Goal: Check status: Check status

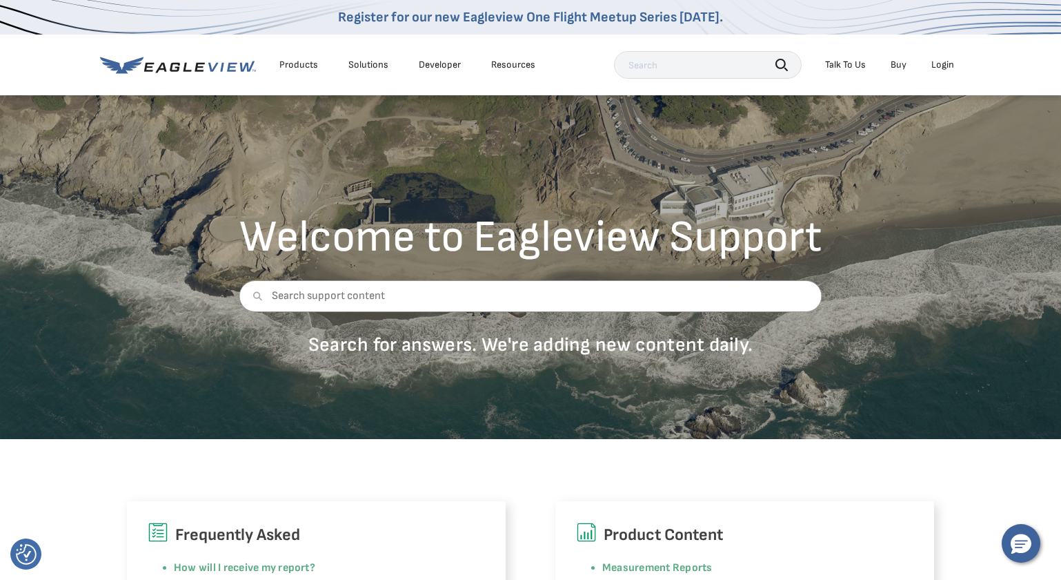
click at [935, 64] on div "Login" at bounding box center [943, 65] width 23 height 12
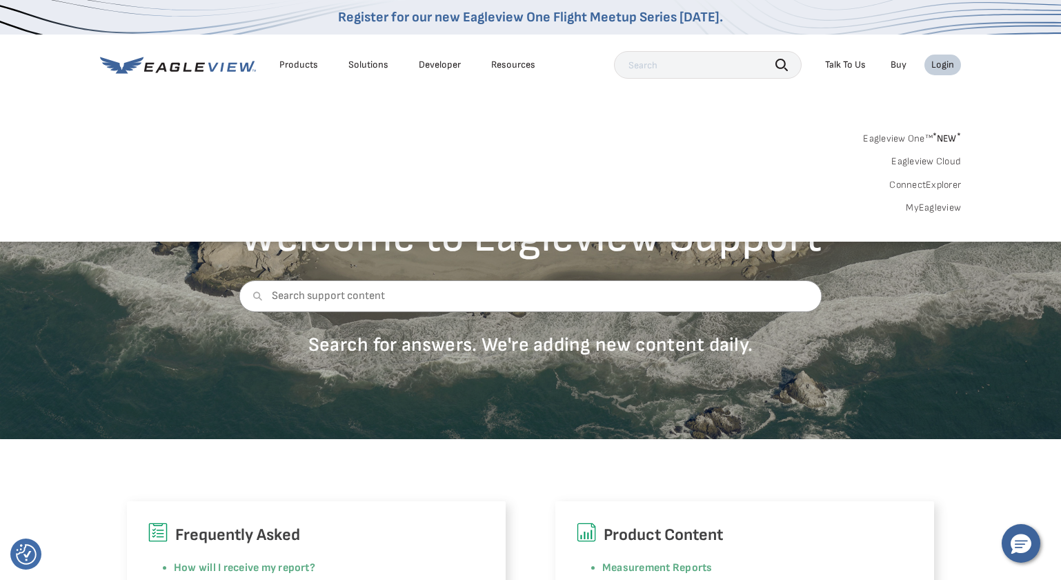
click at [939, 204] on link "MyEagleview" at bounding box center [933, 207] width 55 height 12
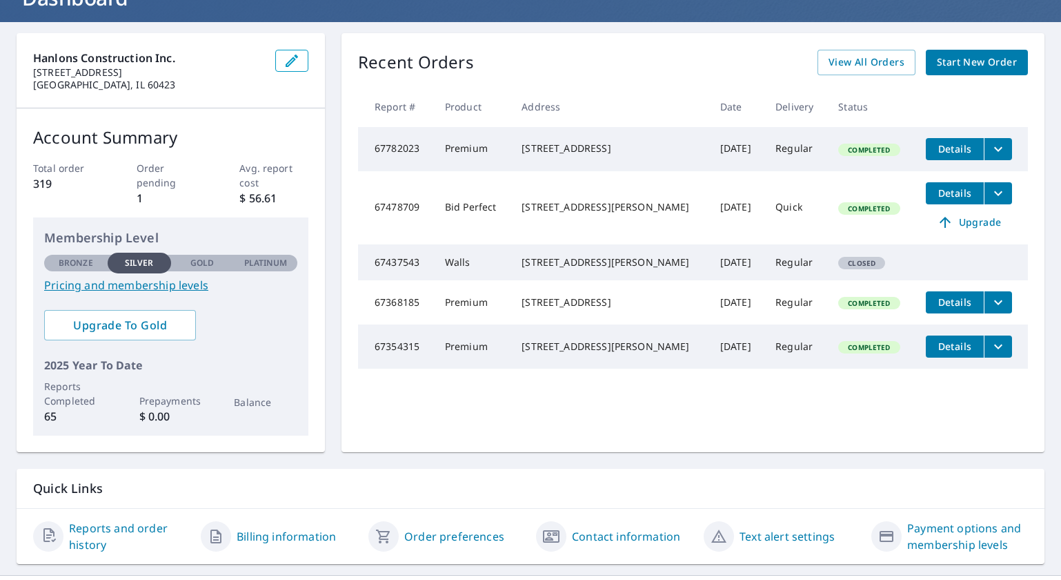
scroll to position [136, 0]
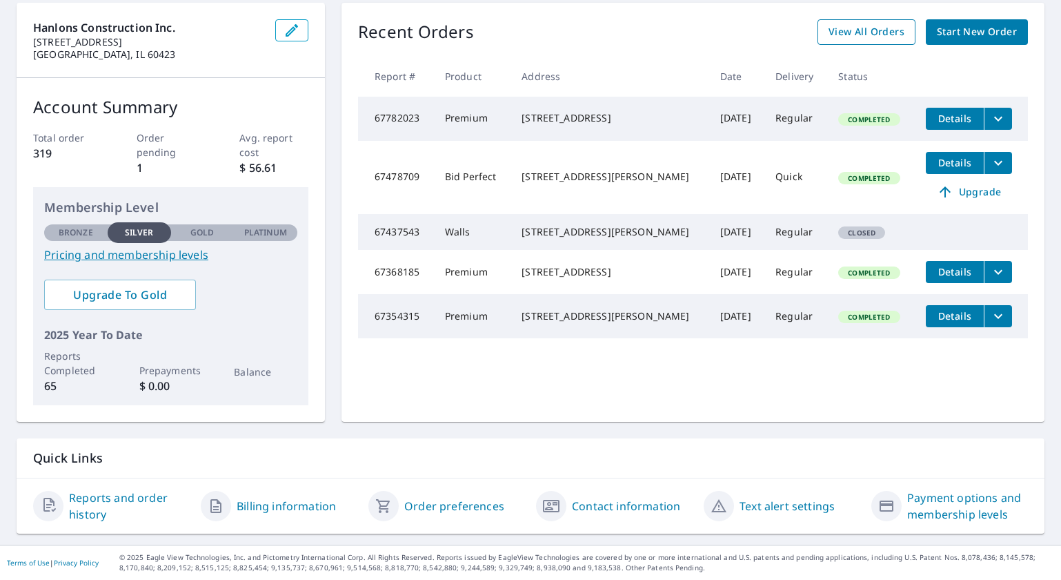
click at [876, 27] on span "View All Orders" at bounding box center [867, 31] width 76 height 17
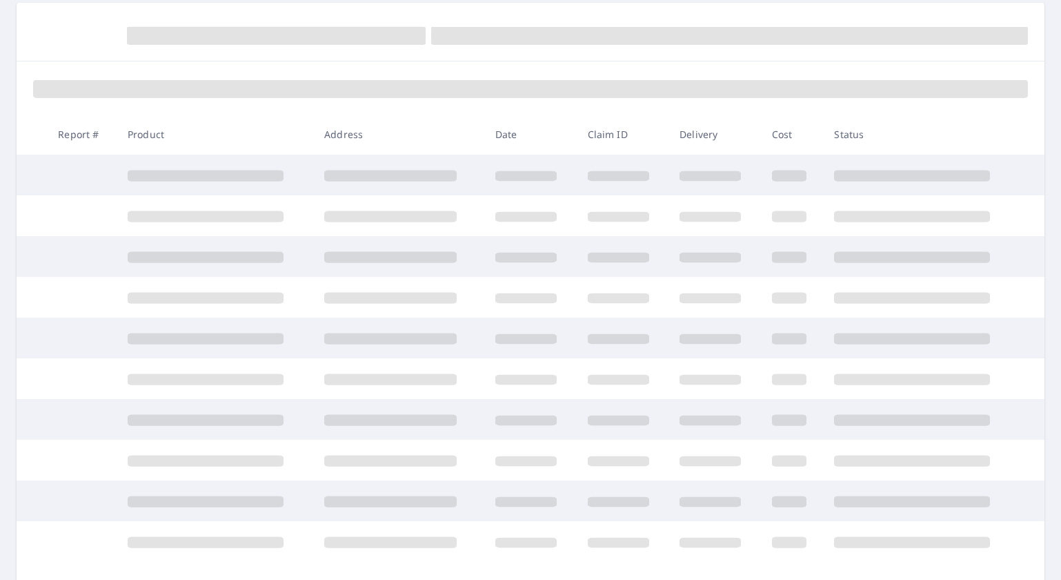
scroll to position [136, 0]
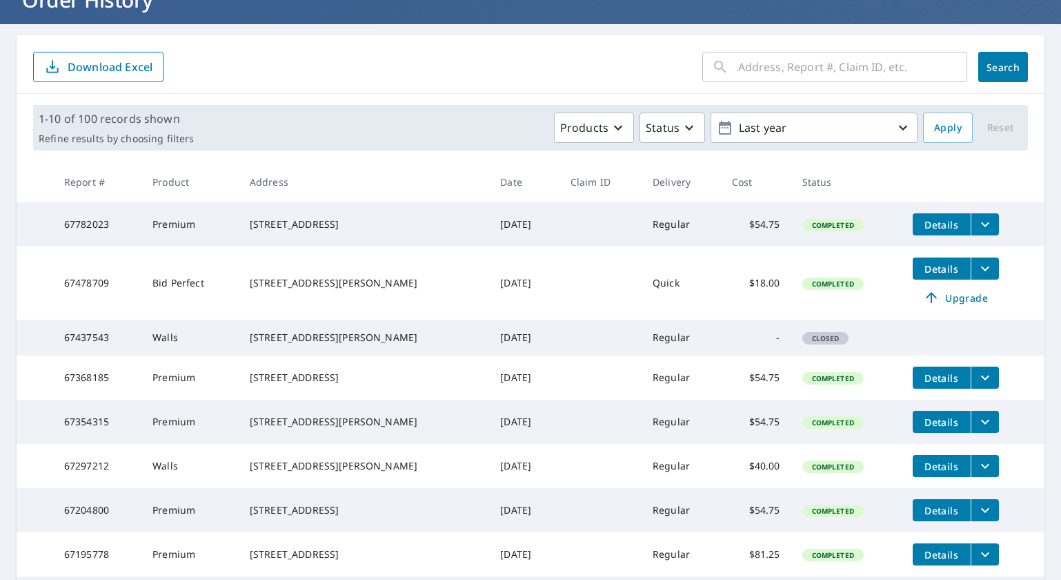
scroll to position [76, 0]
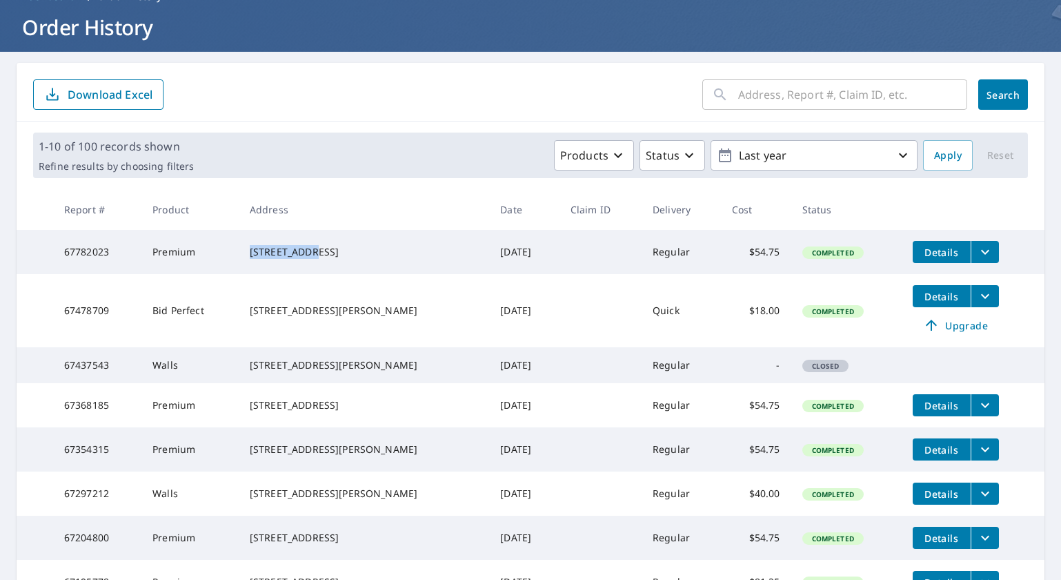
drag, startPoint x: 256, startPoint y: 246, endPoint x: 357, endPoint y: 250, distance: 101.5
click at [357, 248] on div "12604 Elm St Blue Island, IL 60406" at bounding box center [364, 252] width 228 height 14
copy div "12604 Elm St"
click at [801, 94] on input "text" at bounding box center [852, 94] width 229 height 39
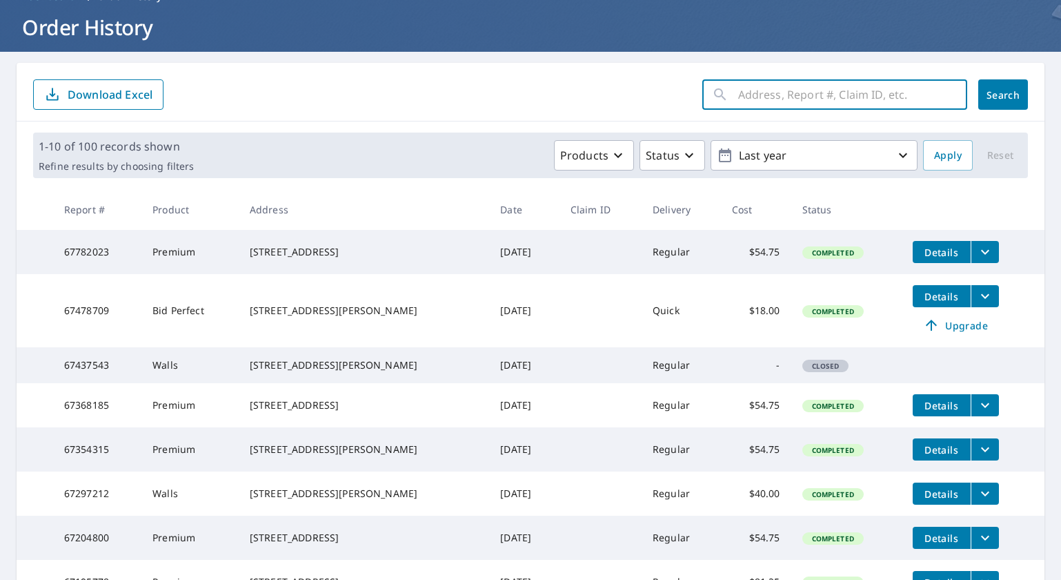
paste input "12604 Elm St"
type input "12604 Elm St"
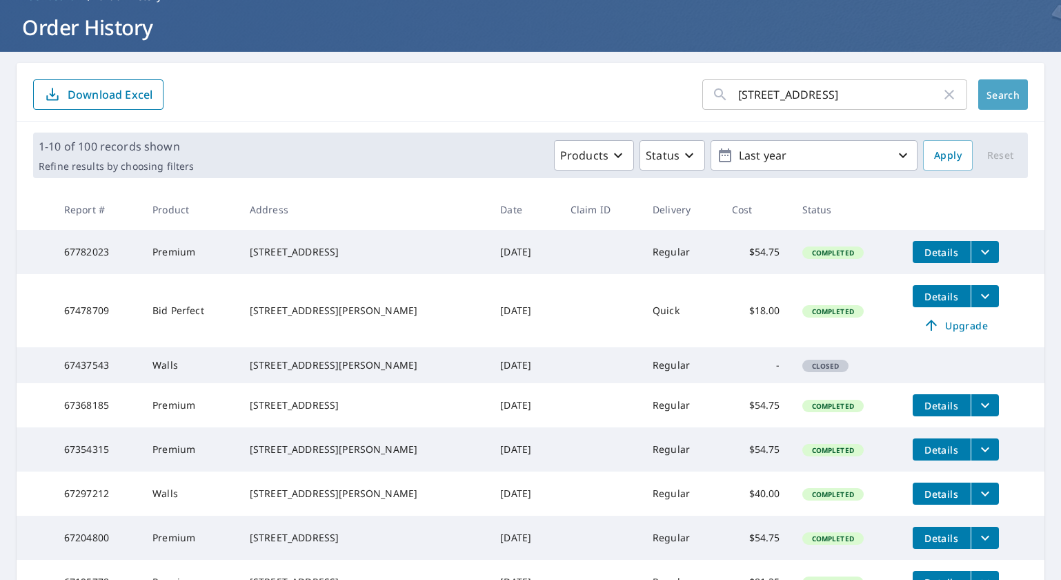
click at [1023, 108] on button "Search" at bounding box center [1003, 94] width 50 height 30
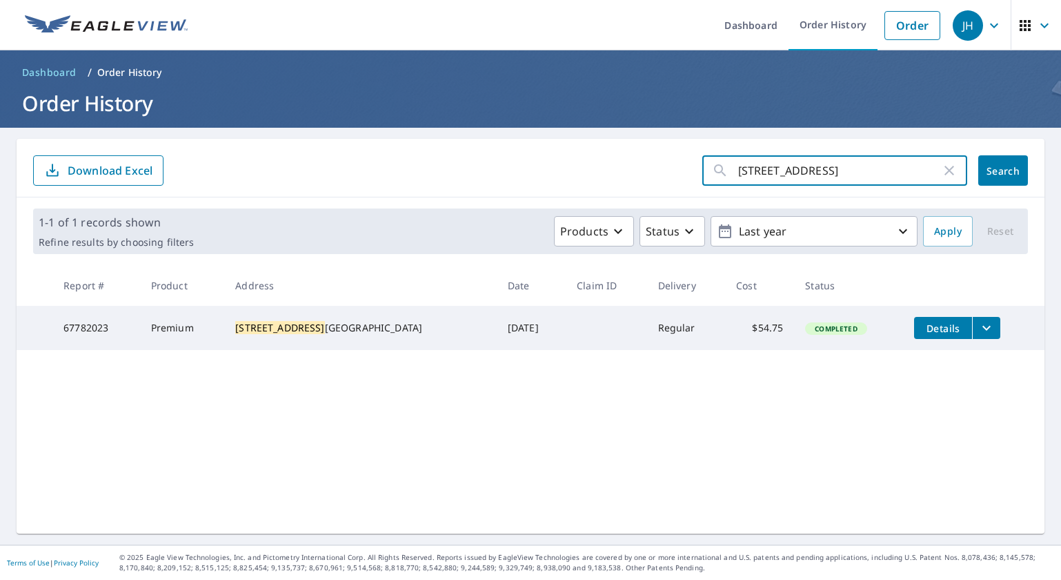
click at [836, 177] on input "12604 Elm St" at bounding box center [839, 170] width 203 height 39
drag, startPoint x: 829, startPoint y: 172, endPoint x: 698, endPoint y: 164, distance: 131.3
click at [698, 164] on form "12604 Elm St ​ Search Download Excel" at bounding box center [530, 170] width 995 height 30
type input "56076341"
click at [1010, 173] on span "Search" at bounding box center [1003, 170] width 28 height 13
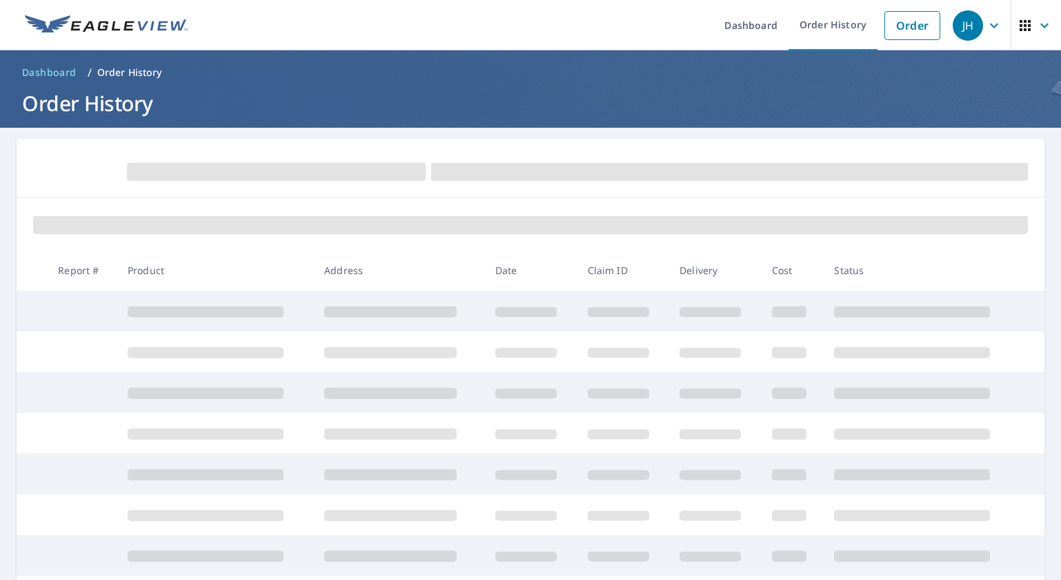
scroll to position [1, 0]
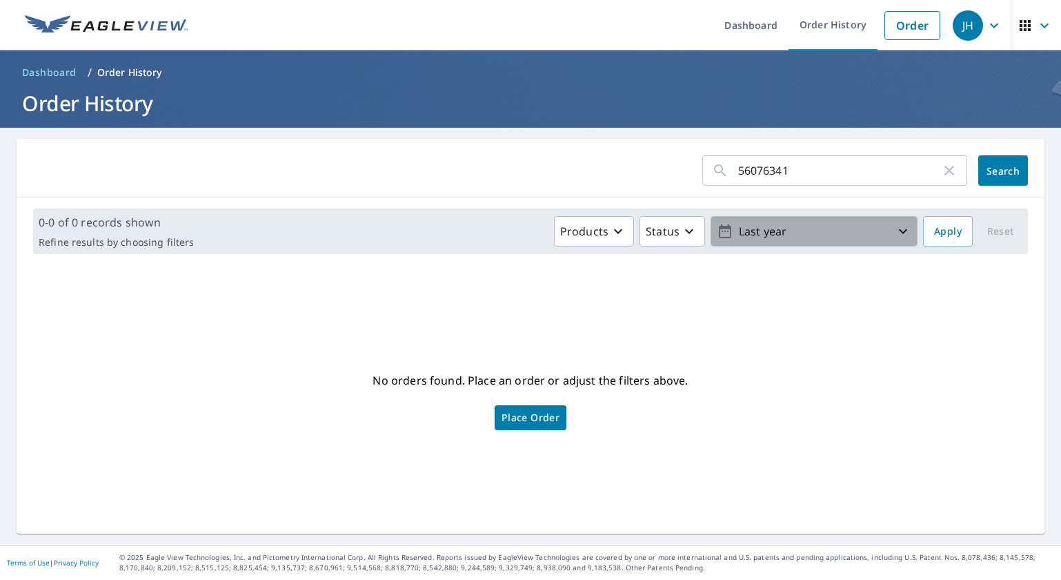
click at [765, 218] on button "Last year" at bounding box center [814, 231] width 207 height 30
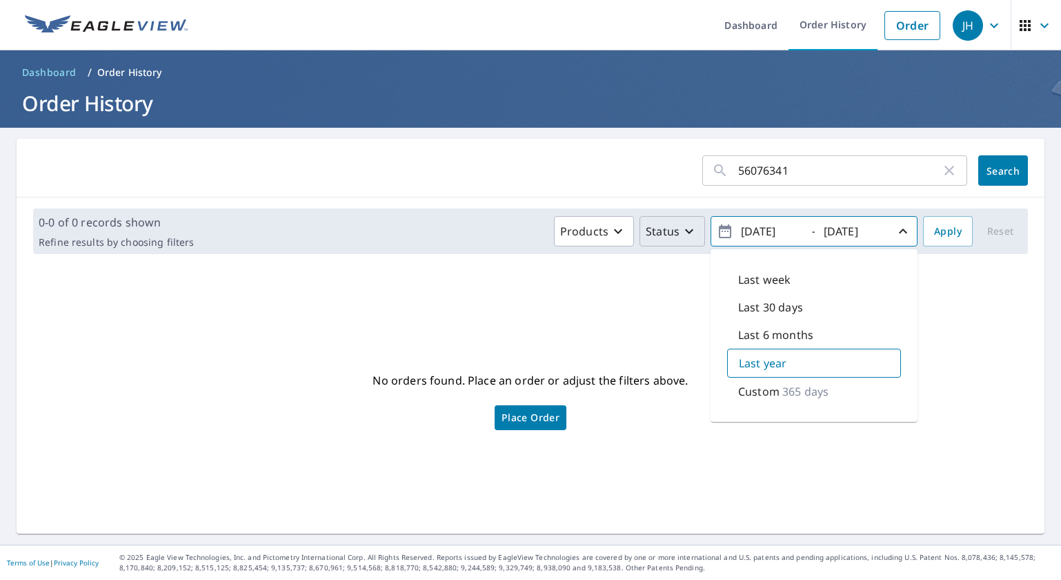
click at [684, 237] on icon "button" at bounding box center [689, 231] width 17 height 17
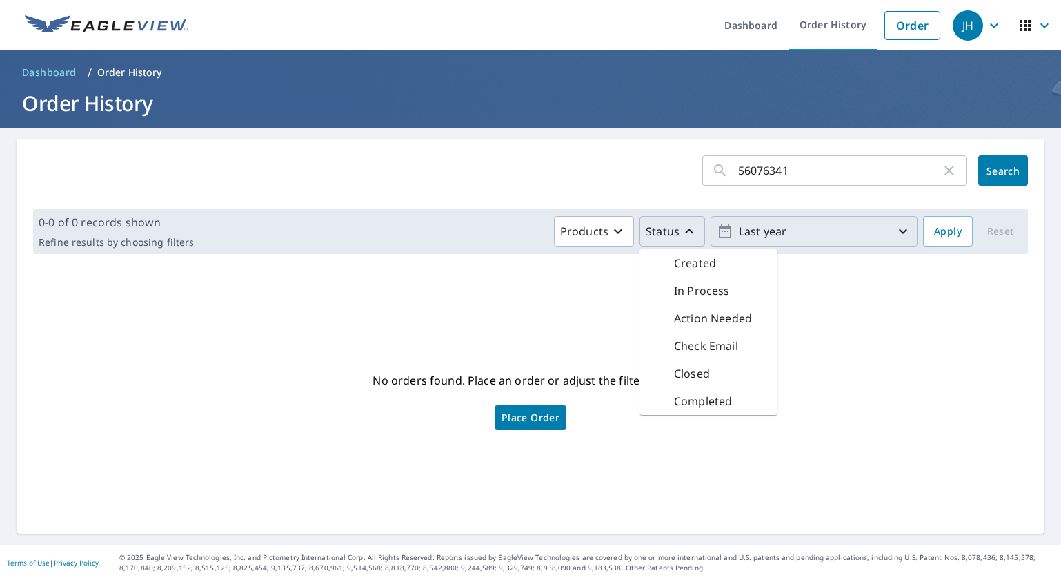
click at [829, 234] on p "Last year" at bounding box center [813, 231] width 161 height 24
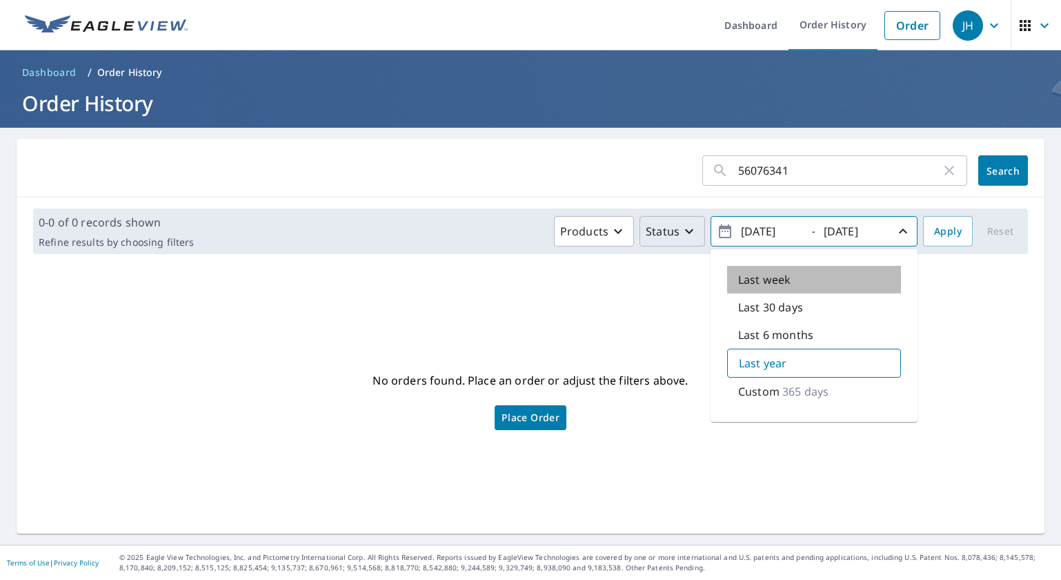
click at [833, 279] on div "Last week" at bounding box center [814, 280] width 174 height 28
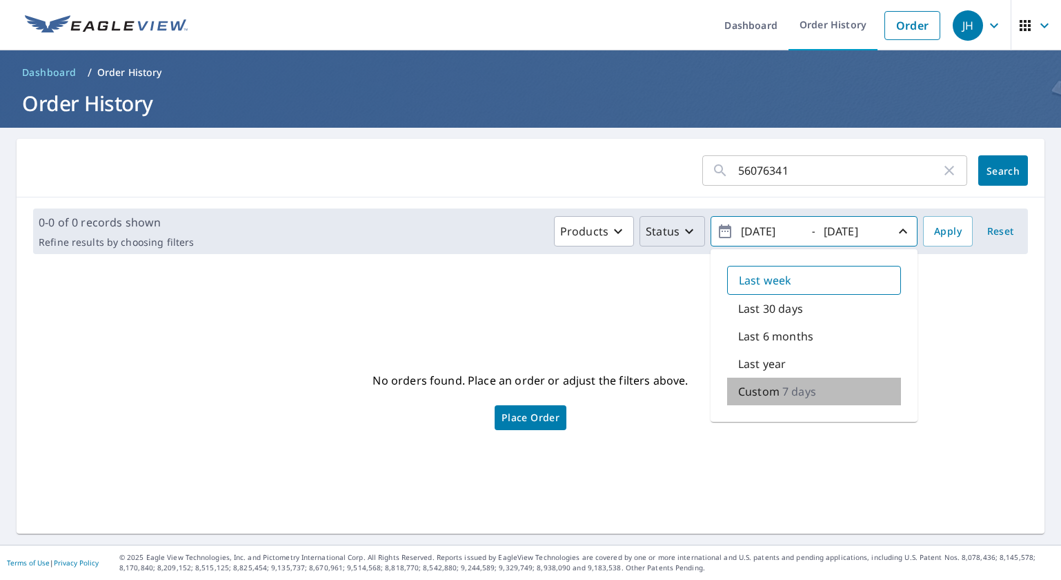
click at [829, 388] on div "Custom 7 days" at bounding box center [814, 391] width 174 height 28
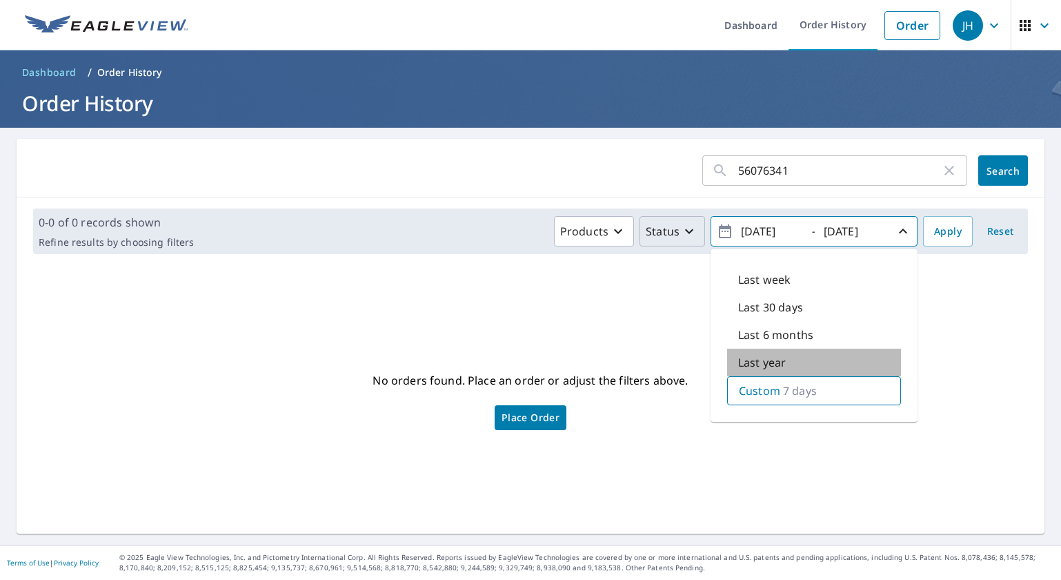
click at [820, 364] on div "Last year" at bounding box center [814, 362] width 174 height 28
type input "2024/10/09"
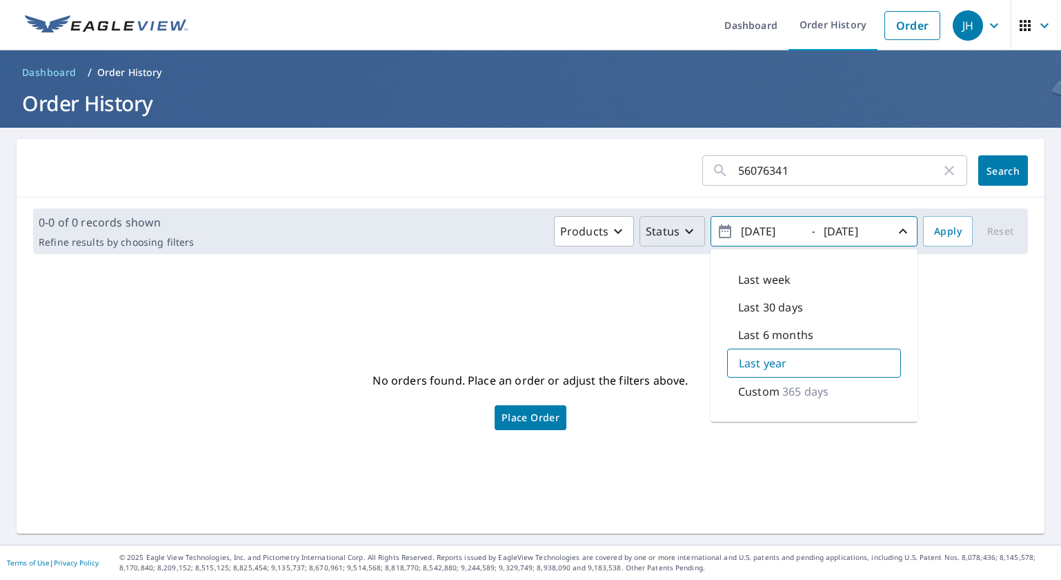
click at [791, 385] on p "365 days" at bounding box center [805, 391] width 46 height 17
click at [996, 235] on span "Reset" at bounding box center [1000, 231] width 33 height 17
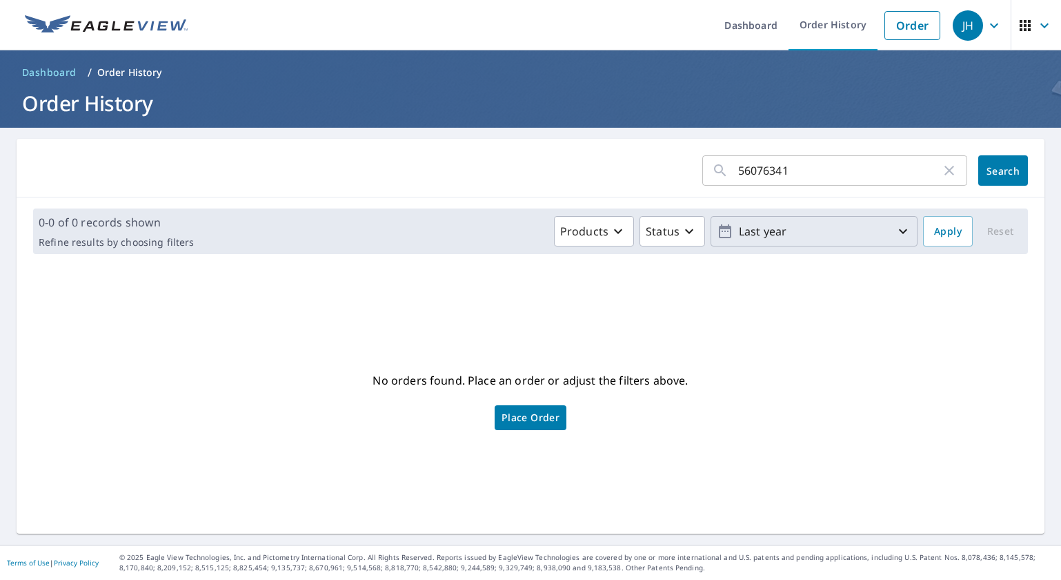
click at [871, 231] on p "Last year" at bounding box center [813, 231] width 161 height 24
